Goal: Understand process/instructions: Learn how to perform a task or action

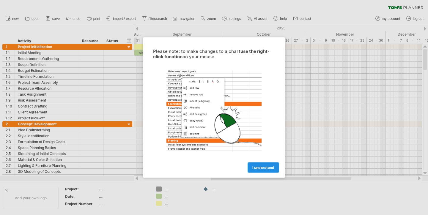
click at [260, 166] on span "I understand" at bounding box center [263, 167] width 22 height 4
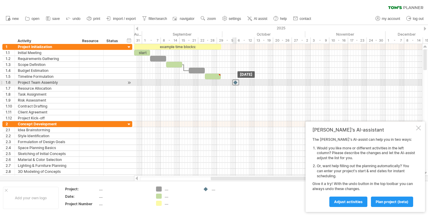
drag, startPoint x: 220, startPoint y: 83, endPoint x: 234, endPoint y: 83, distance: 14.3
click at [234, 83] on div at bounding box center [235, 83] width 7 height 6
drag, startPoint x: 234, startPoint y: 83, endPoint x: 222, endPoint y: 82, distance: 12.2
click at [222, 82] on div at bounding box center [223, 83] width 7 height 6
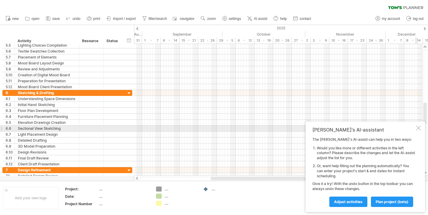
click at [418, 127] on div "Tom's AI-assistant The Tom's AI-assist can help you in two ways: Would you like…" at bounding box center [364, 166] width 119 height 91
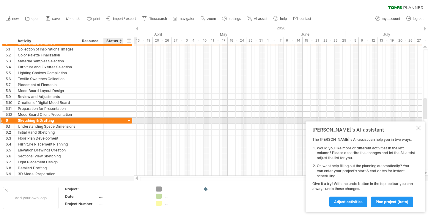
click at [129, 120] on div at bounding box center [129, 121] width 6 height 6
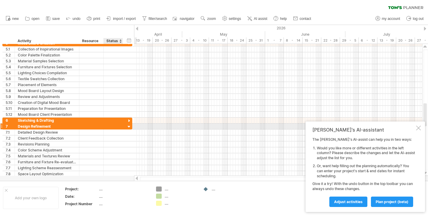
click at [129, 124] on div at bounding box center [129, 127] width 6 height 6
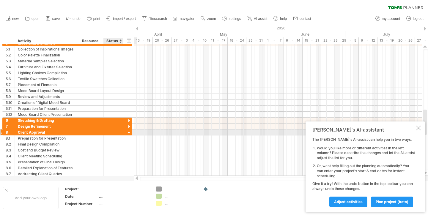
click at [129, 131] on div at bounding box center [129, 133] width 6 height 6
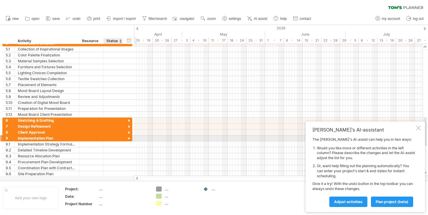
click at [129, 139] on div at bounding box center [129, 139] width 6 height 6
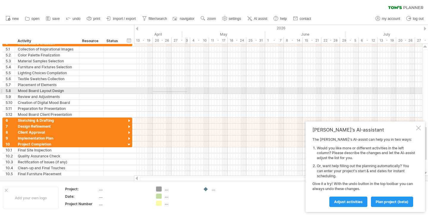
drag, startPoint x: 153, startPoint y: 91, endPoint x: 188, endPoint y: 92, distance: 35.0
click at [188, 92] on div at bounding box center [278, 91] width 288 height 6
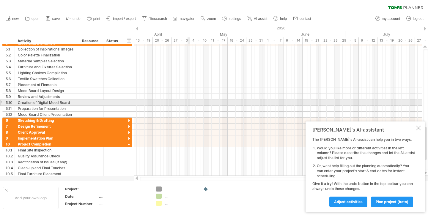
drag, startPoint x: 157, startPoint y: 101, endPoint x: 189, endPoint y: 101, distance: 32.1
click at [189, 101] on div at bounding box center [278, 103] width 288 height 6
click at [175, 101] on div at bounding box center [278, 103] width 288 height 6
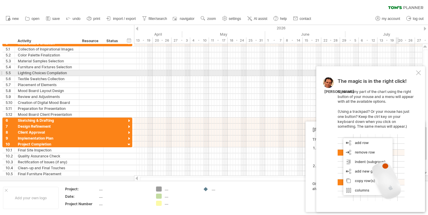
click at [418, 71] on div "The magic is in the right click! Click on any part of the chart using the right…" at bounding box center [370, 139] width 109 height 146
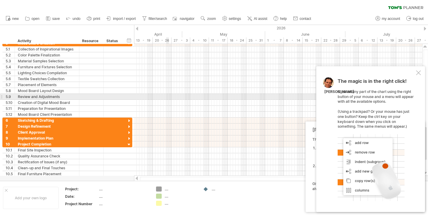
click at [168, 95] on div at bounding box center [278, 97] width 288 height 6
drag, startPoint x: 175, startPoint y: 96, endPoint x: 191, endPoint y: 95, distance: 16.3
click at [191, 95] on div at bounding box center [278, 97] width 288 height 6
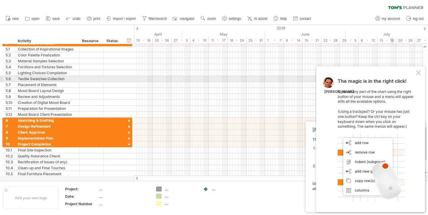
click at [417, 75] on div at bounding box center [418, 72] width 5 height 5
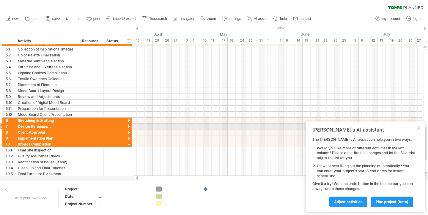
click at [417, 129] on div at bounding box center [418, 128] width 5 height 5
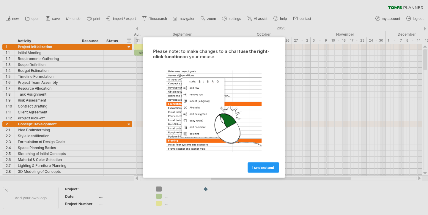
click at [261, 162] on div "I understand" at bounding box center [214, 164] width 134 height 15
click at [263, 168] on span "I understand" at bounding box center [263, 167] width 22 height 4
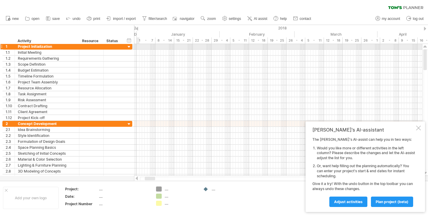
click at [137, 46] on div at bounding box center [278, 47] width 288 height 6
